Goal: Information Seeking & Learning: Learn about a topic

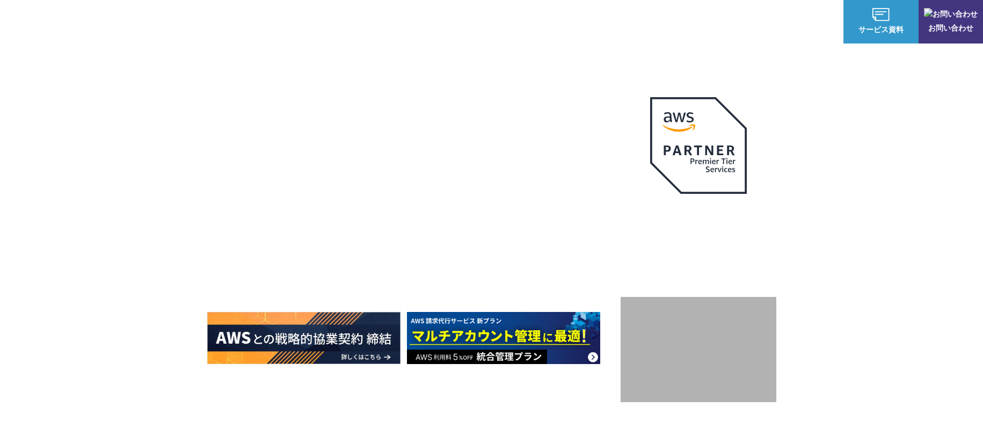
click at [248, 90] on link "AWS請求代行サービス" at bounding box center [254, 91] width 76 height 11
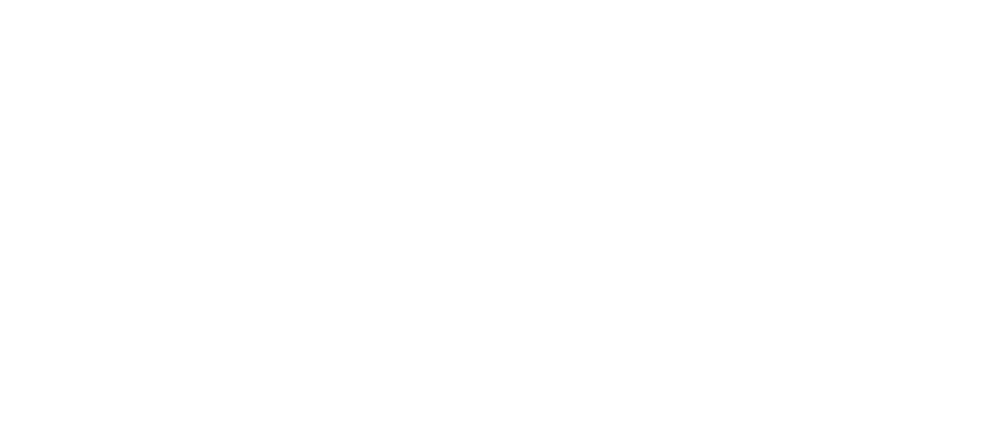
scroll to position [698, 0]
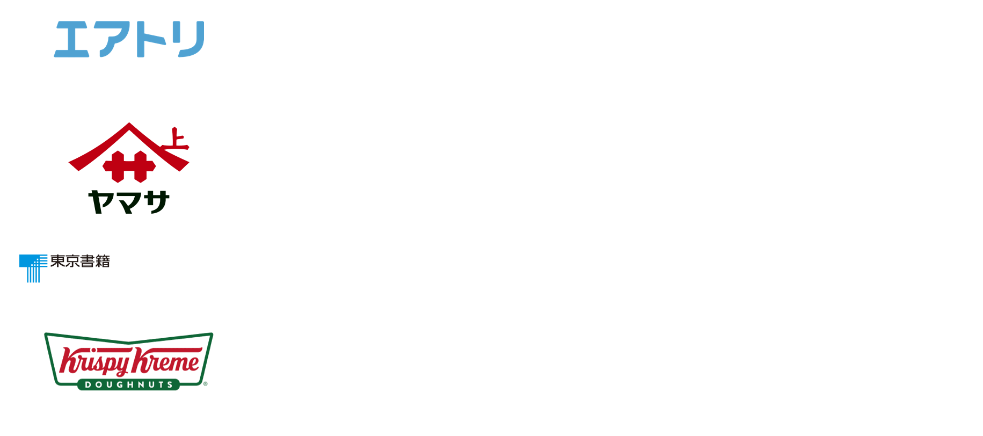
scroll to position [698, 0]
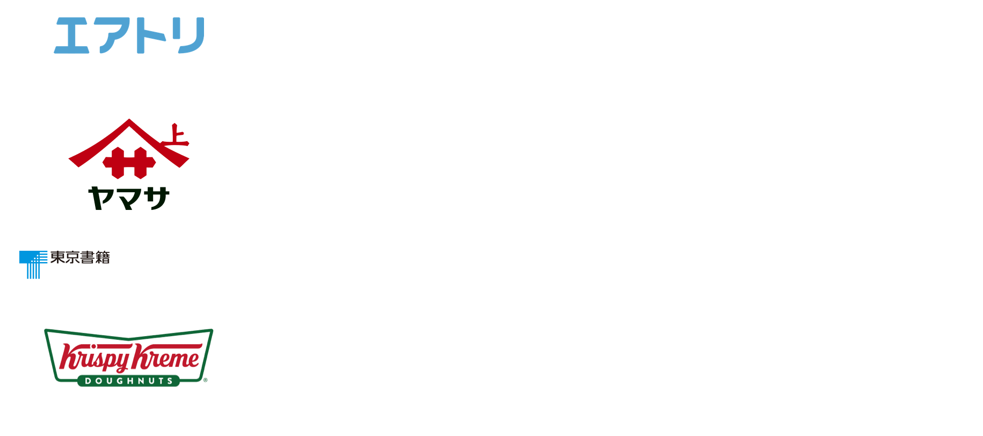
drag, startPoint x: 552, startPoint y: 137, endPoint x: 698, endPoint y: 195, distance: 156.9
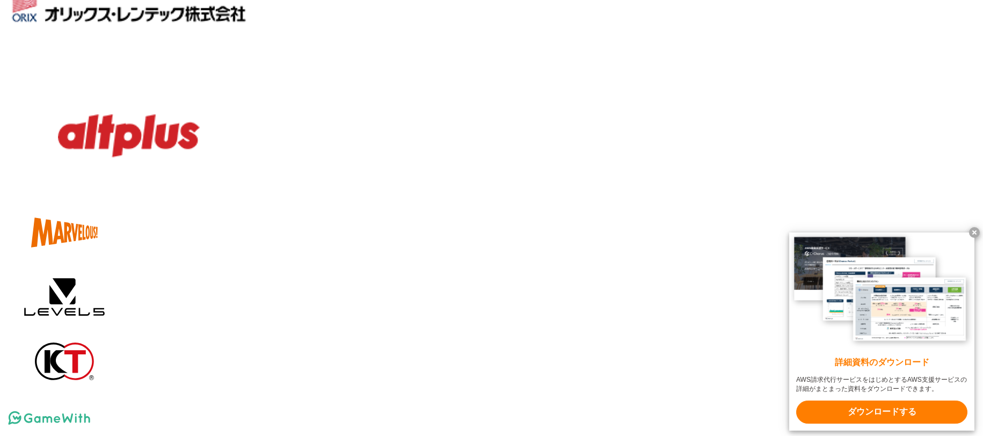
scroll to position [1450, 0]
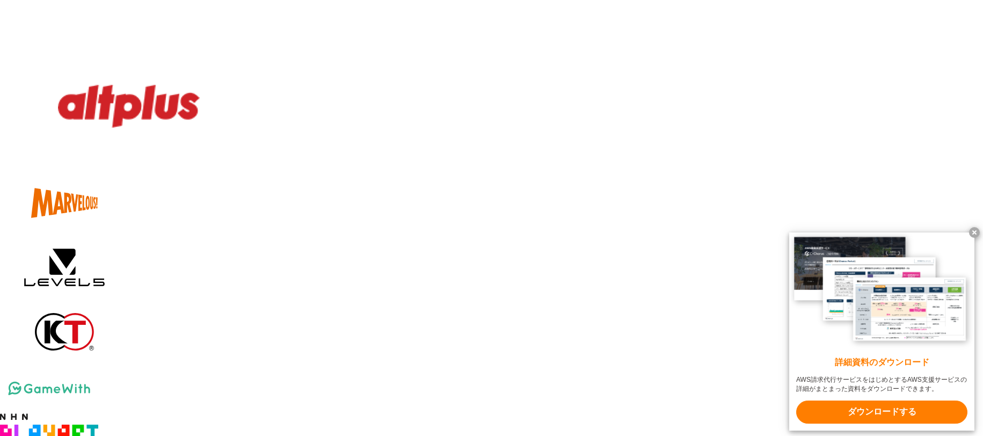
drag, startPoint x: 235, startPoint y: 178, endPoint x: 277, endPoint y: 179, distance: 42.4
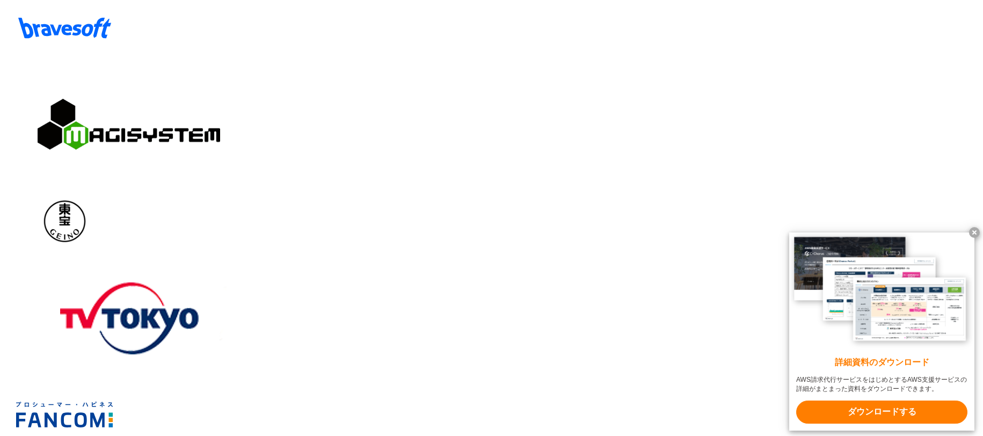
scroll to position [2094, 0]
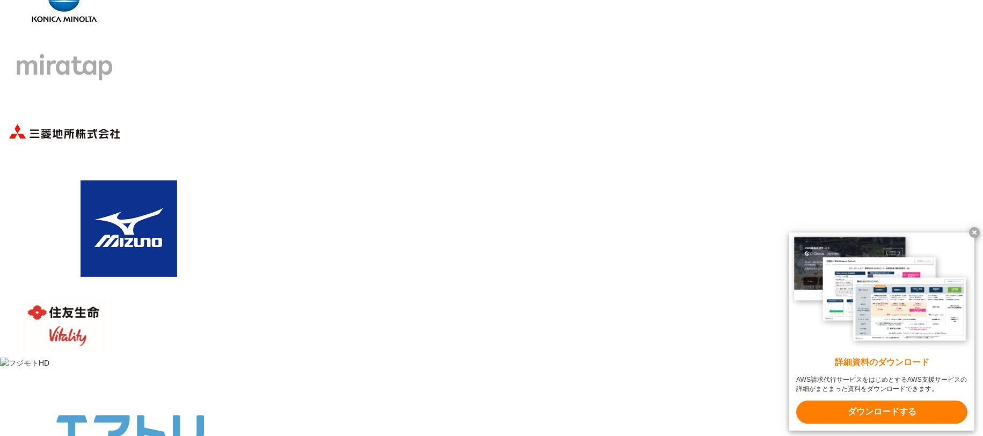
scroll to position [4284, 0]
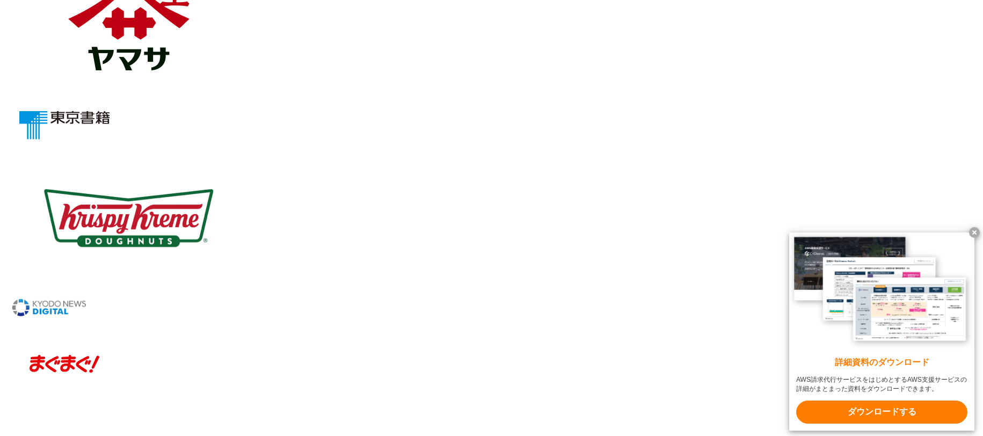
drag, startPoint x: 497, startPoint y: 63, endPoint x: 570, endPoint y: 59, distance: 73.2
copy span "クラウド保険"
